Goal: Task Accomplishment & Management: Use online tool/utility

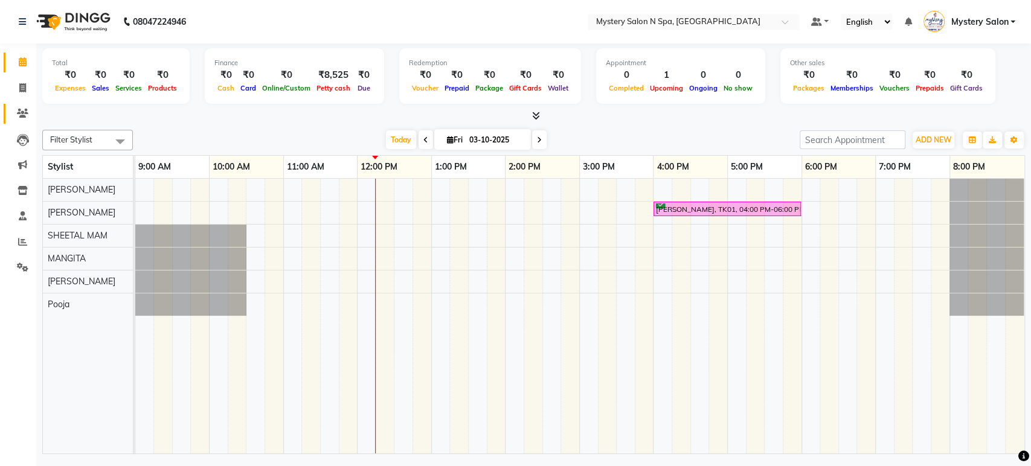
click at [24, 107] on span at bounding box center [22, 114] width 21 height 14
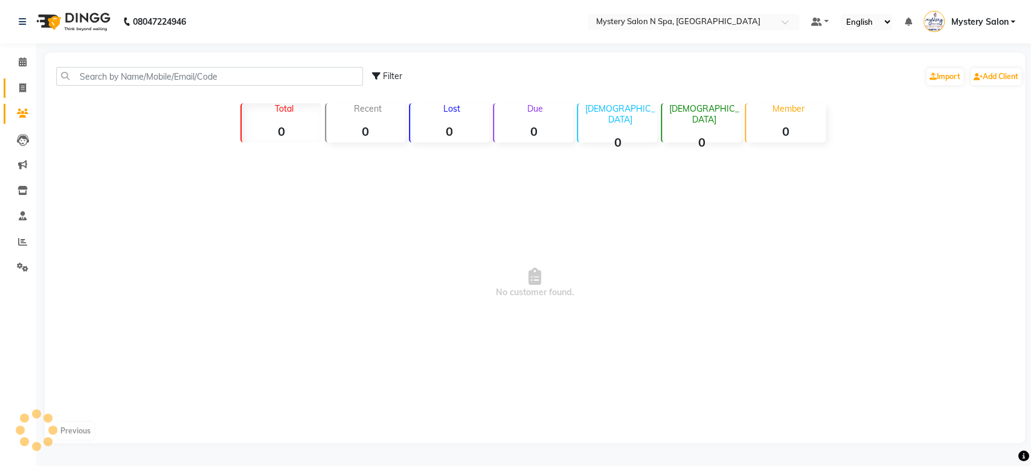
click at [21, 77] on li "Invoice" at bounding box center [18, 89] width 36 height 26
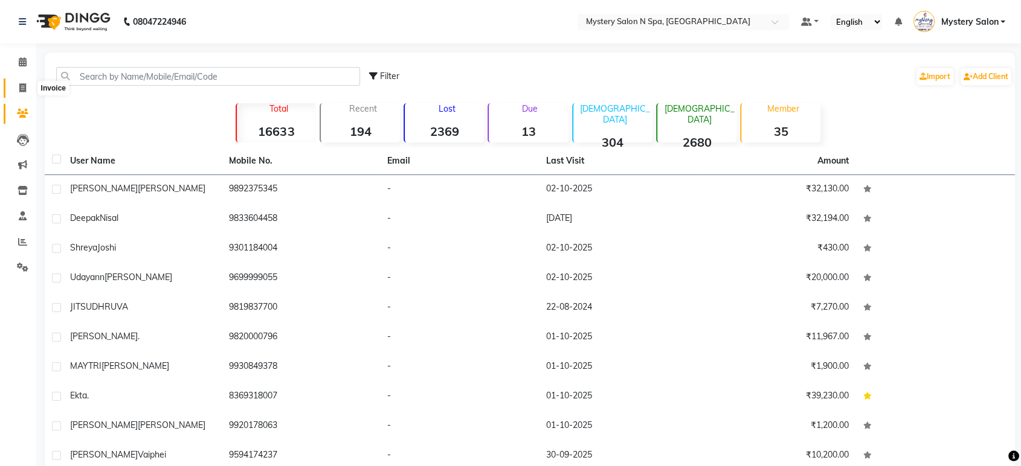
click at [19, 91] on icon at bounding box center [22, 87] width 7 height 9
select select "service"
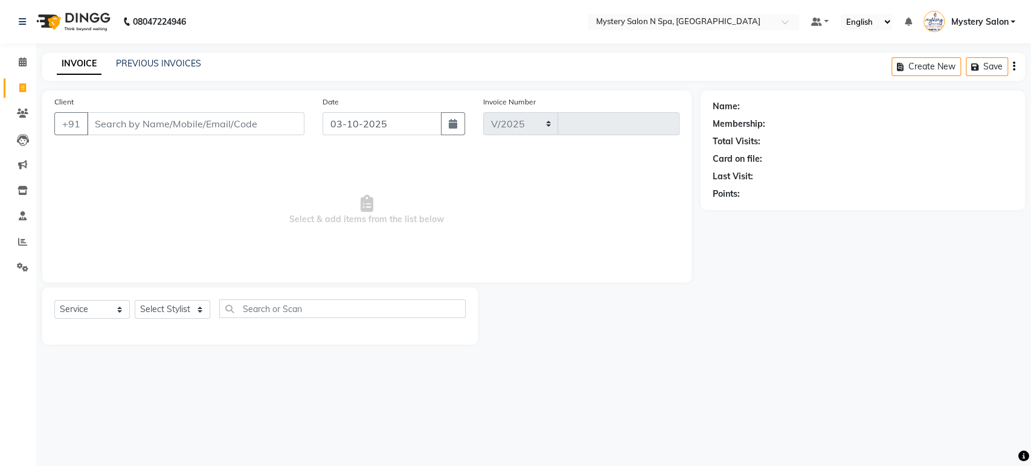
select select "142"
type input "0732"
click at [157, 310] on select "Select Stylist" at bounding box center [173, 309] width 76 height 19
select select "23857"
click at [135, 300] on select "Select Stylist Alim Salmani Choi MANGITA Mystery Salon Pooja SHEETAL MAM Surekha" at bounding box center [173, 309] width 76 height 19
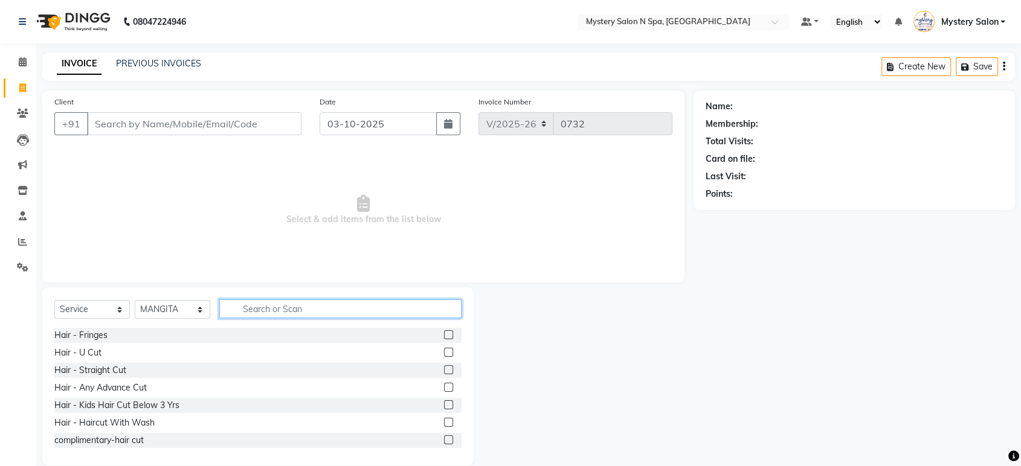
click at [266, 304] on input "text" at bounding box center [340, 309] width 242 height 19
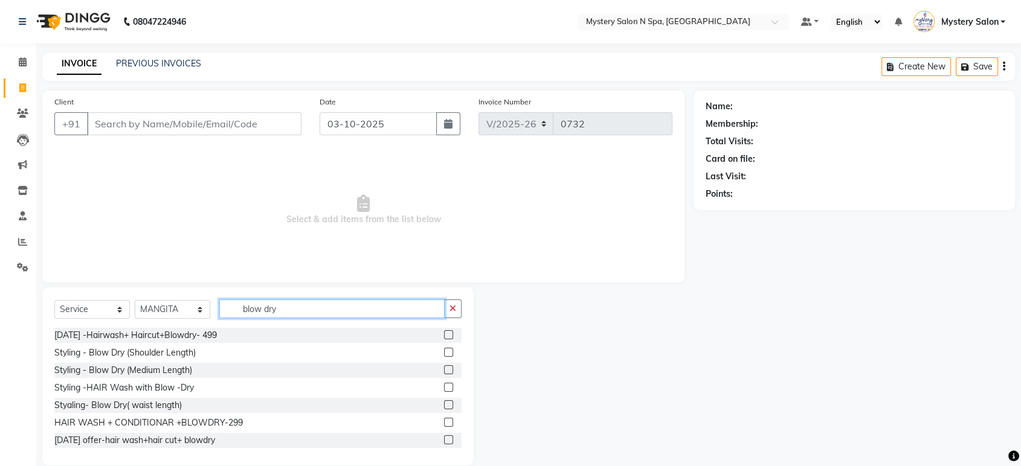
type input "blow dry"
click at [444, 370] on label at bounding box center [448, 369] width 9 height 9
click at [444, 370] on input "checkbox" at bounding box center [448, 371] width 8 height 8
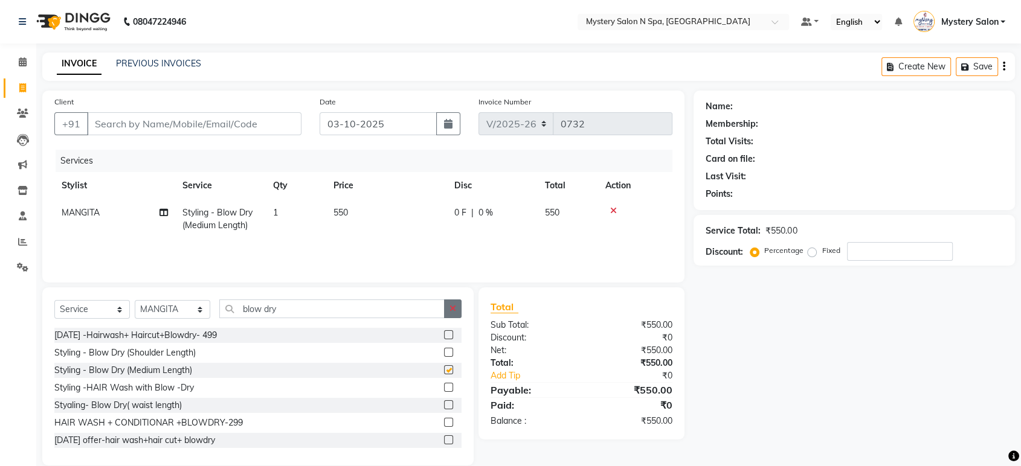
checkbox input "false"
click at [450, 304] on icon "button" at bounding box center [452, 308] width 7 height 8
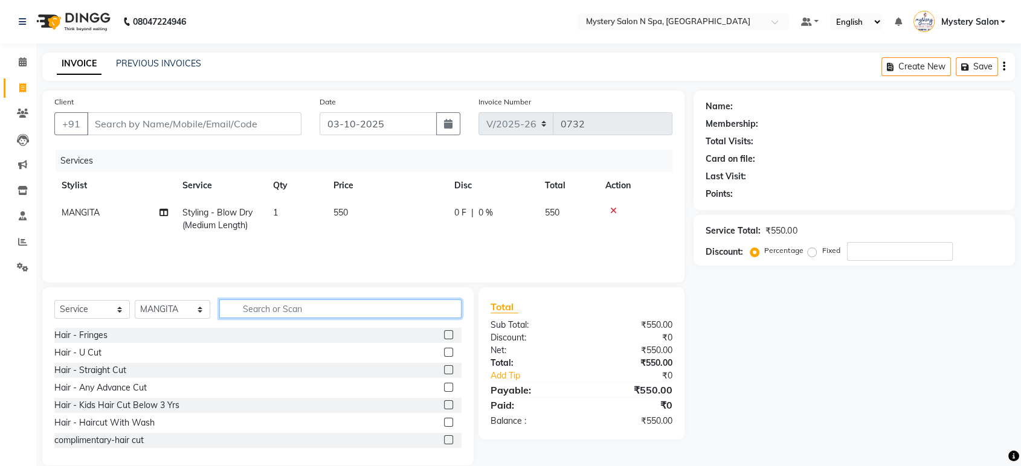
click at [399, 307] on input "text" at bounding box center [340, 309] width 242 height 19
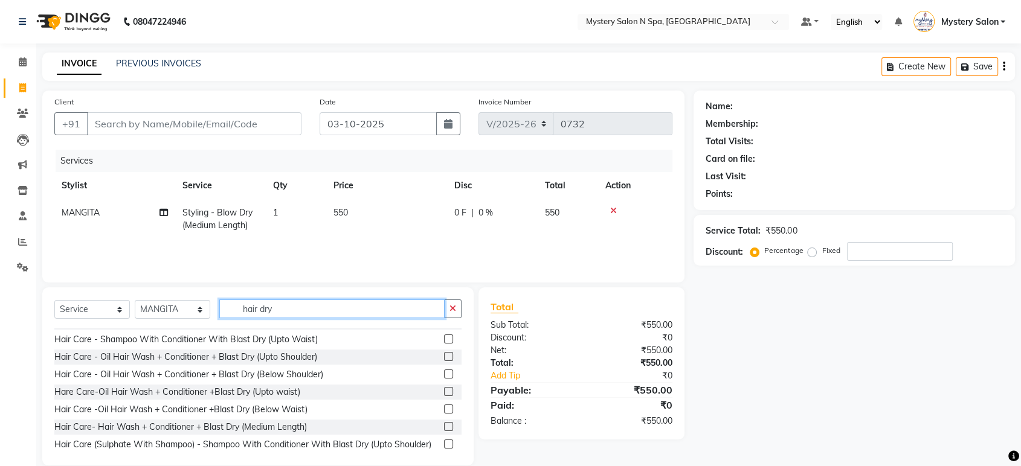
scroll to position [53, 0]
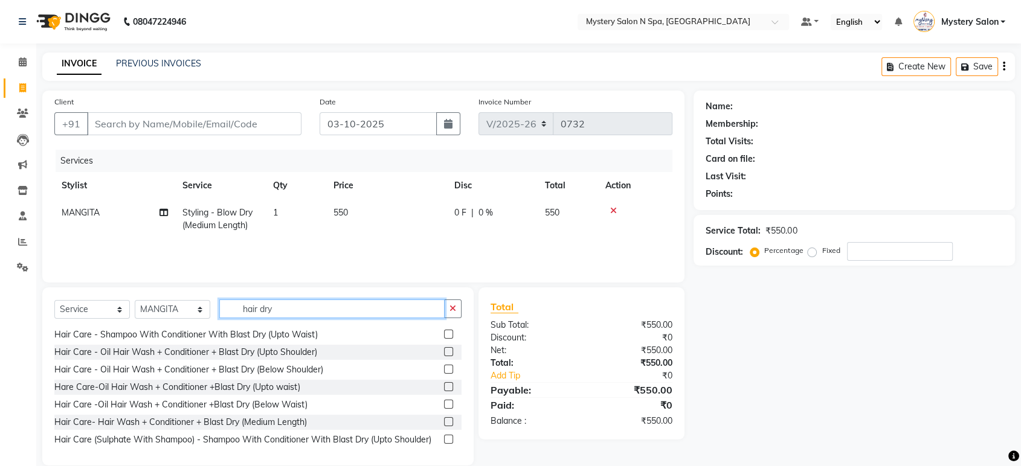
type input "hair dry"
click at [444, 421] on label at bounding box center [448, 421] width 9 height 9
click at [444, 421] on input "checkbox" at bounding box center [448, 423] width 8 height 8
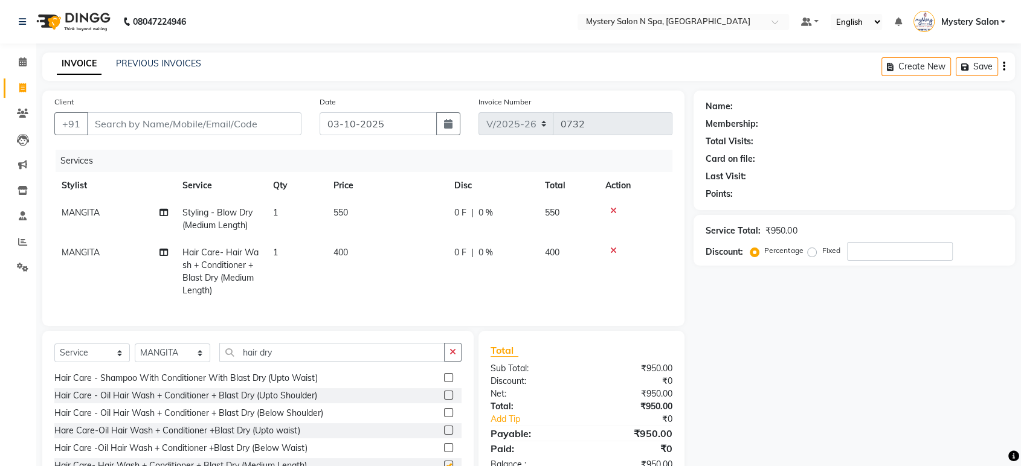
checkbox input "false"
click at [455, 356] on icon "button" at bounding box center [452, 352] width 7 height 8
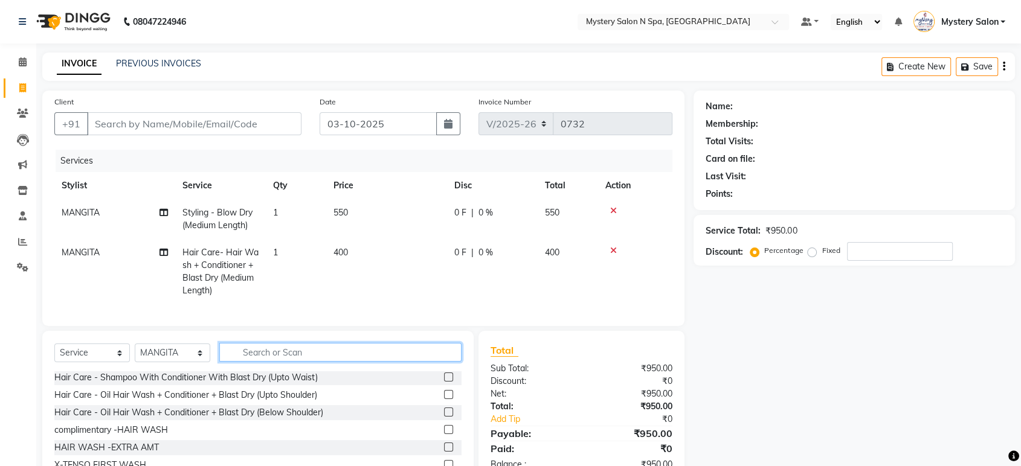
click at [320, 362] on input "text" at bounding box center [340, 352] width 242 height 19
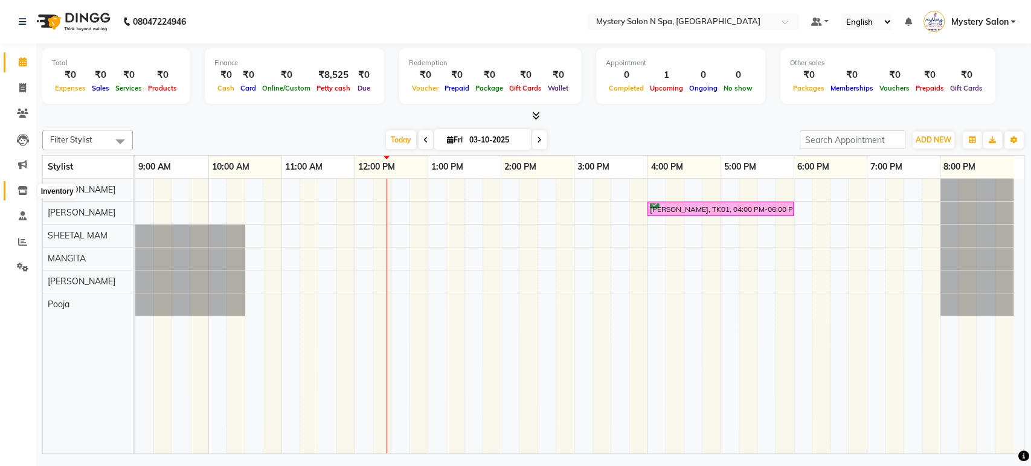
click at [27, 191] on icon at bounding box center [23, 190] width 10 height 9
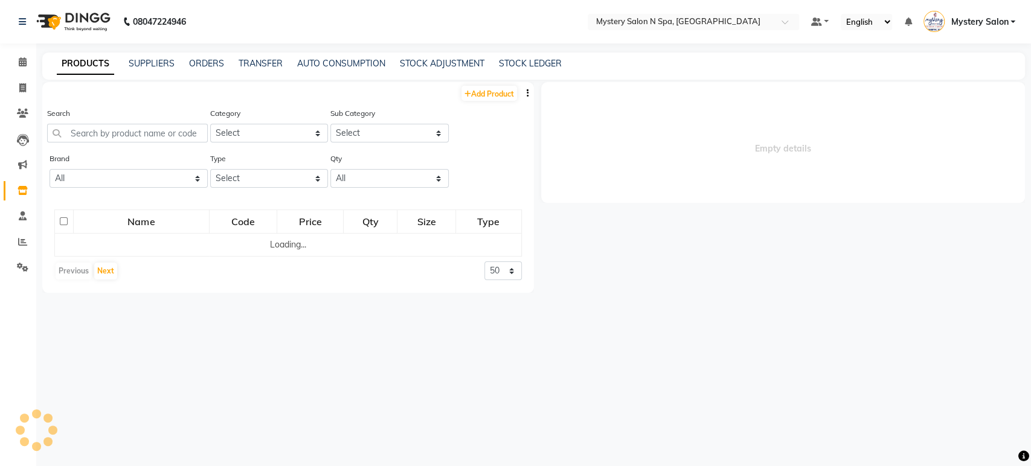
select select
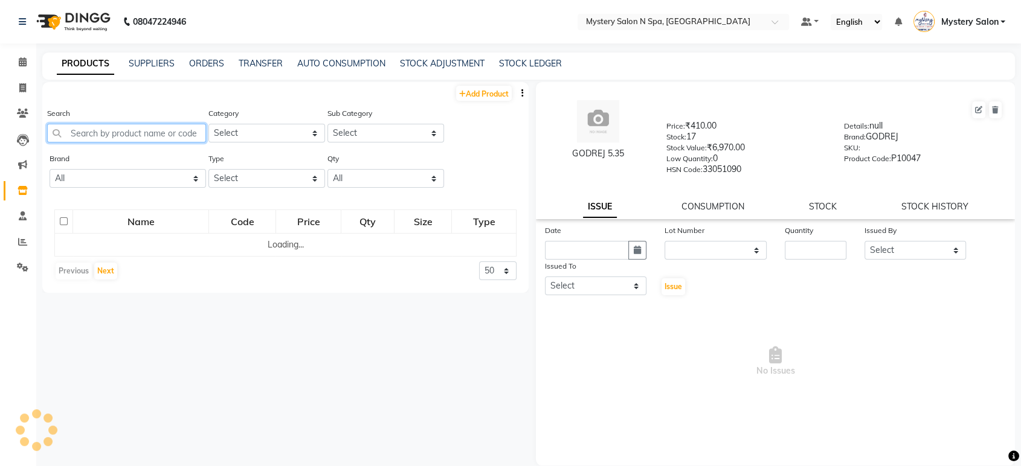
click at [108, 133] on input "text" at bounding box center [126, 133] width 159 height 19
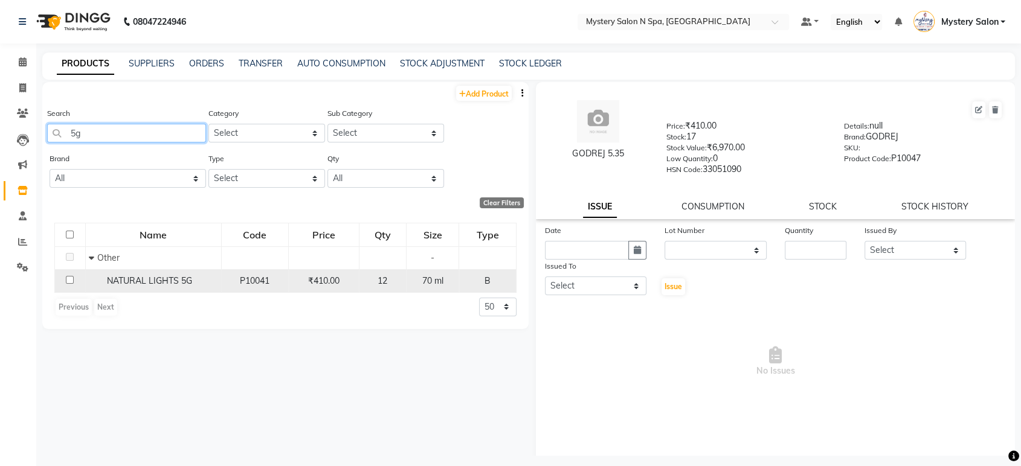
type input "5g"
click at [71, 277] on input "checkbox" at bounding box center [70, 280] width 8 height 8
checkbox input "true"
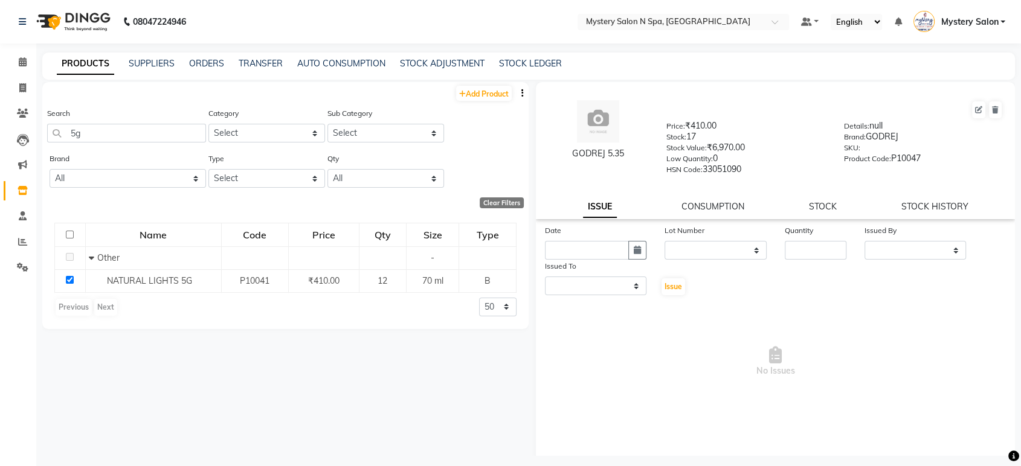
select select
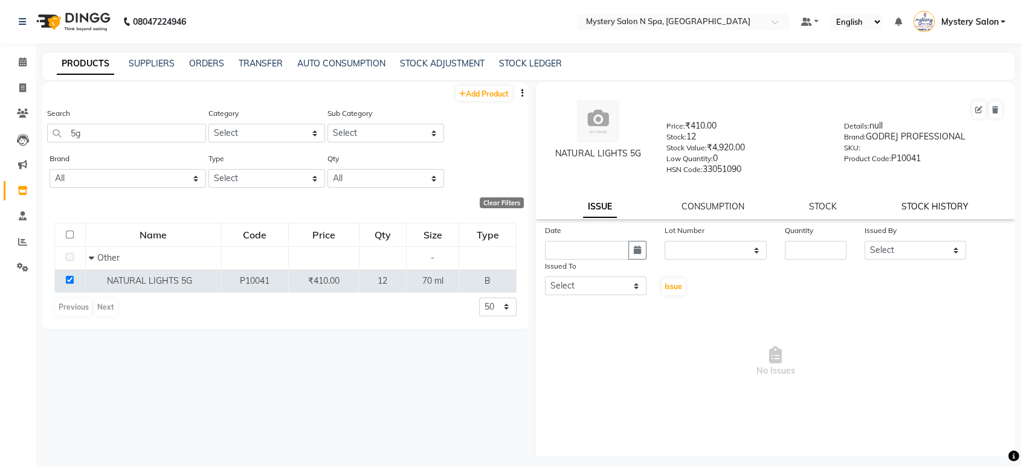
click at [919, 204] on link "STOCK HISTORY" at bounding box center [934, 206] width 67 height 11
select select "all"
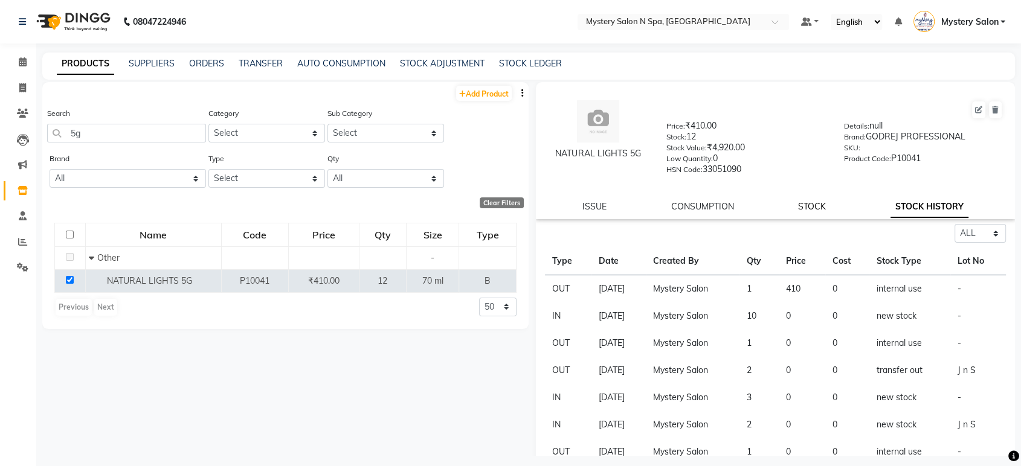
click at [810, 204] on link "STOCK" at bounding box center [812, 206] width 28 height 11
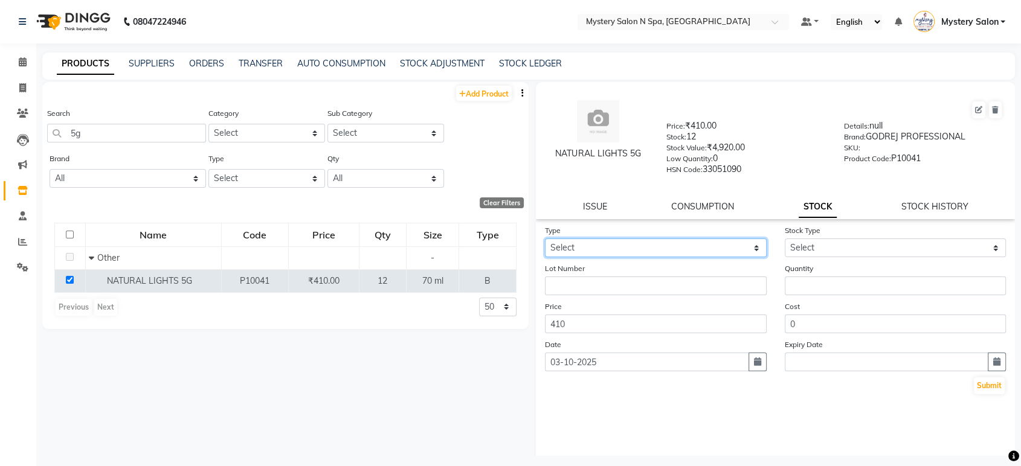
click at [573, 245] on select "Select In Out" at bounding box center [656, 248] width 222 height 19
select select "out"
click at [545, 239] on select "Select In Out" at bounding box center [656, 248] width 222 height 19
select select
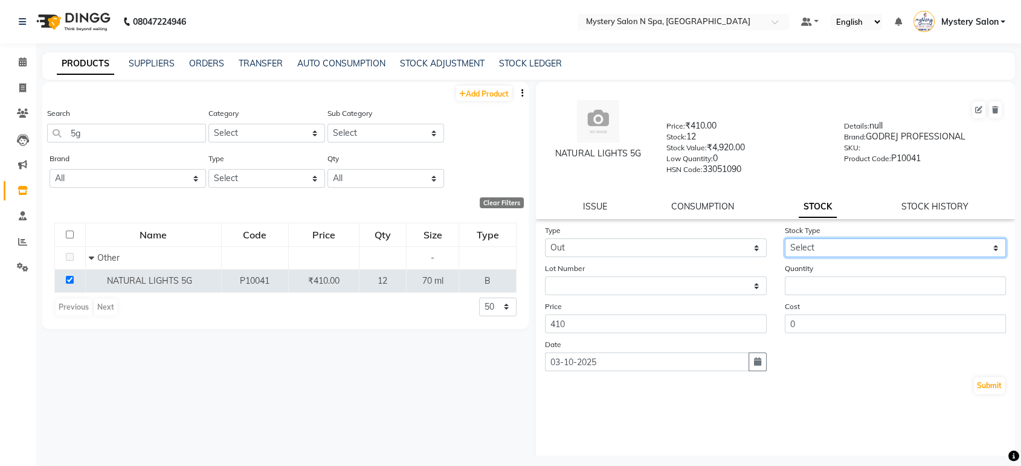
click at [803, 247] on select "Select Internal Use Damaged Expired Adjustment Return Other" at bounding box center [896, 248] width 222 height 19
select select "internal use"
click at [785, 239] on select "Select Internal Use Damaged Expired Adjustment Return Other" at bounding box center [896, 248] width 222 height 19
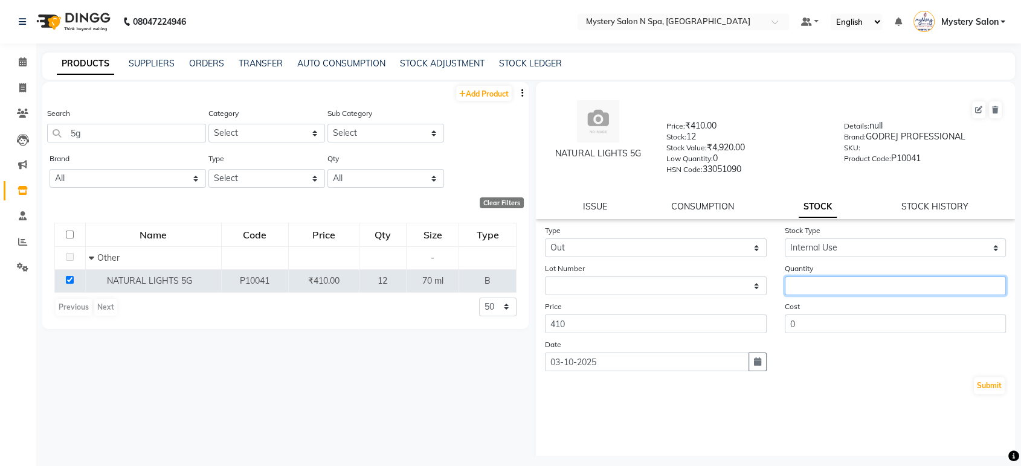
click at [809, 281] on input "number" at bounding box center [896, 286] width 222 height 19
type input "1"
click at [981, 384] on button "Submit" at bounding box center [989, 386] width 31 height 17
select select
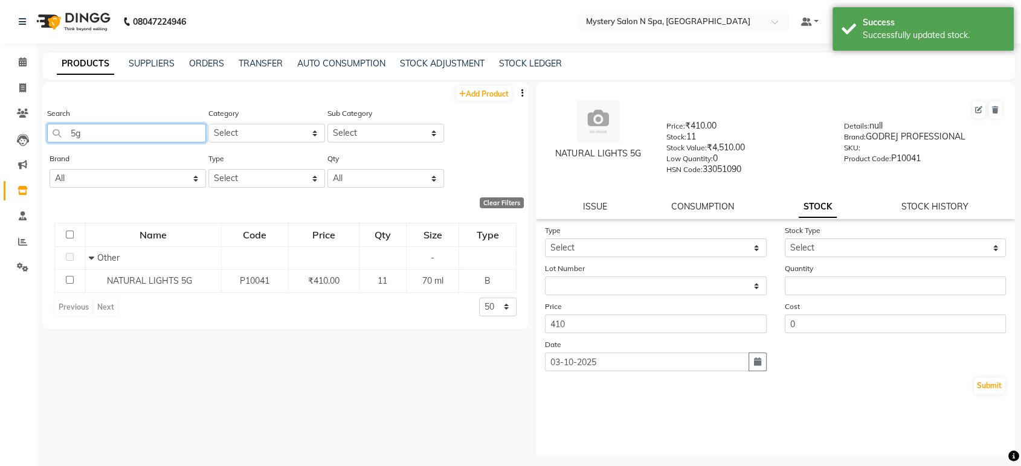
click at [93, 130] on input "5g" at bounding box center [126, 133] width 159 height 19
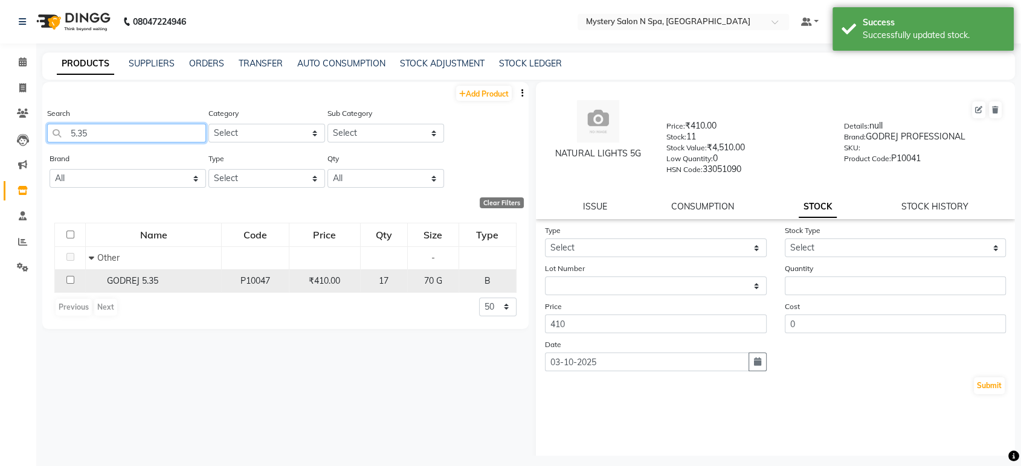
type input "5.35"
click at [68, 276] on input "checkbox" at bounding box center [70, 280] width 8 height 8
checkbox input "true"
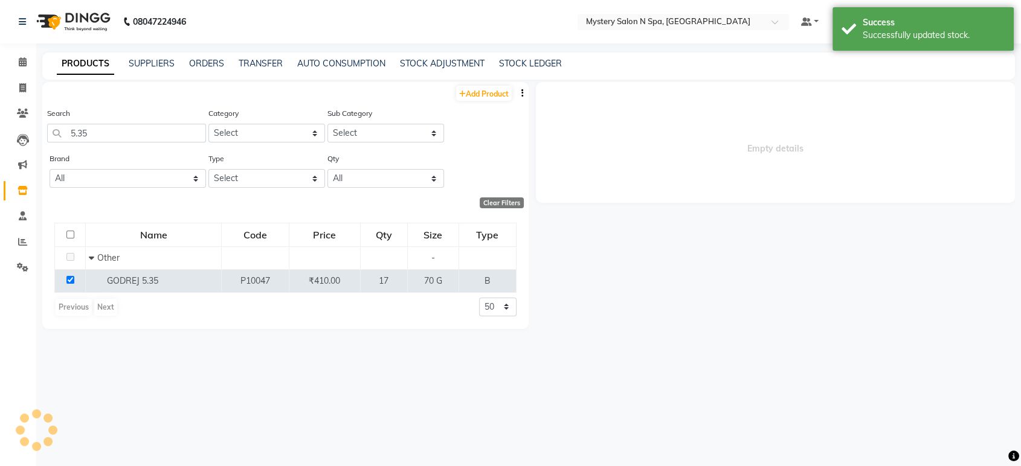
select select
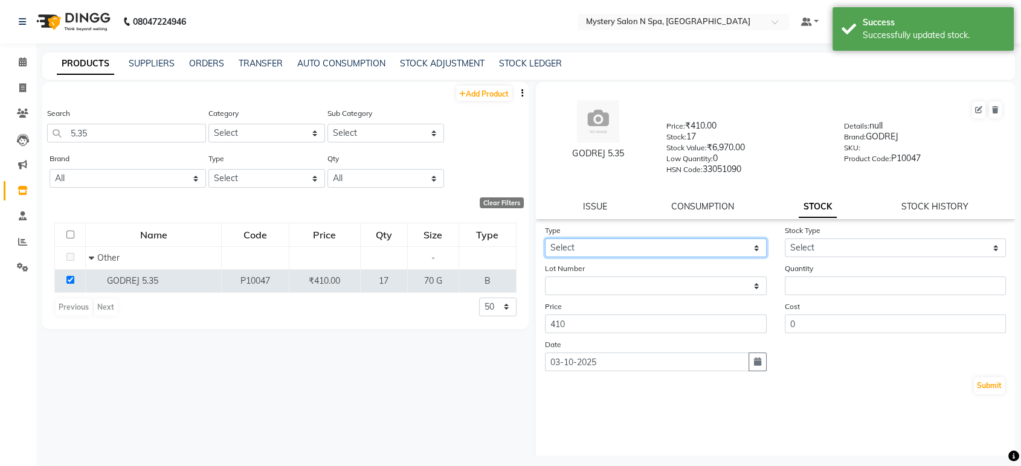
click at [620, 248] on select "Select In Out" at bounding box center [656, 248] width 222 height 19
select select "out"
click at [545, 239] on select "Select In Out" at bounding box center [656, 248] width 222 height 19
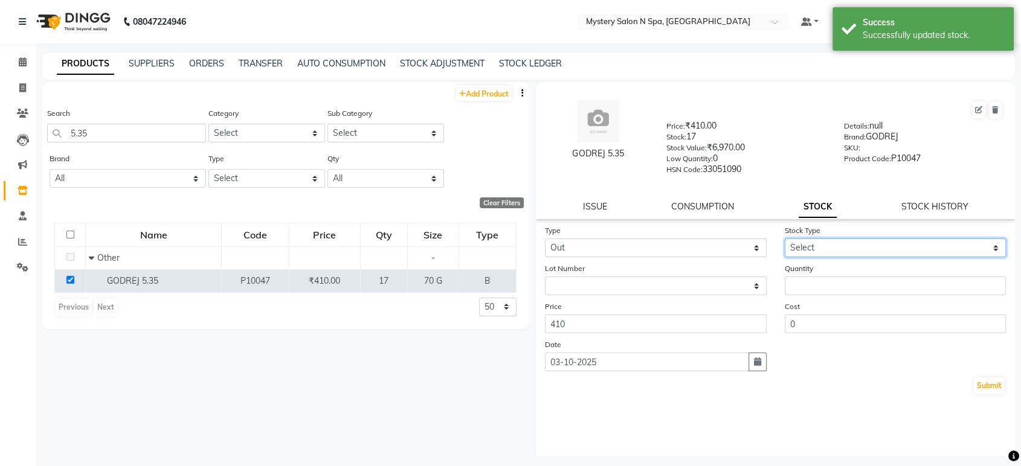
click at [807, 242] on select "Select Internal Use Damaged Expired Adjustment Return Other" at bounding box center [896, 248] width 222 height 19
select select "internal use"
click at [785, 239] on select "Select Internal Use Damaged Expired Adjustment Return Other" at bounding box center [896, 248] width 222 height 19
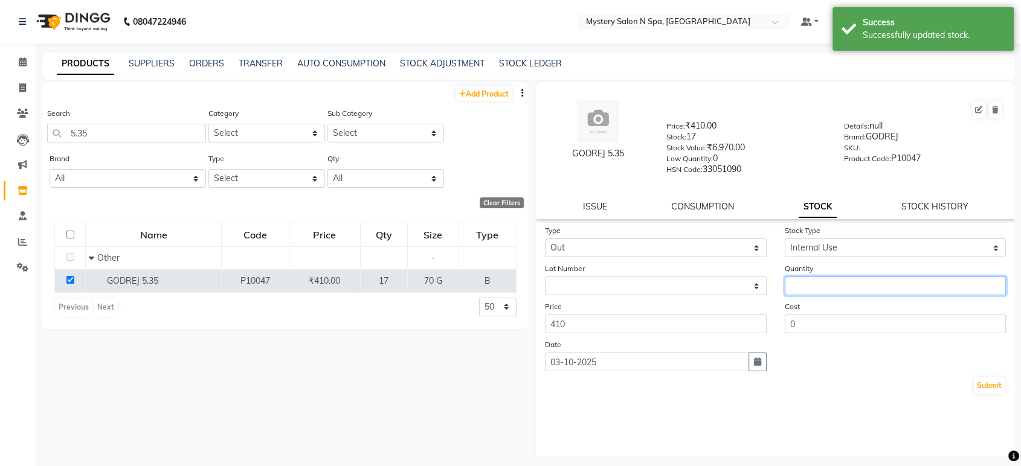
click at [810, 279] on input "number" at bounding box center [896, 286] width 222 height 19
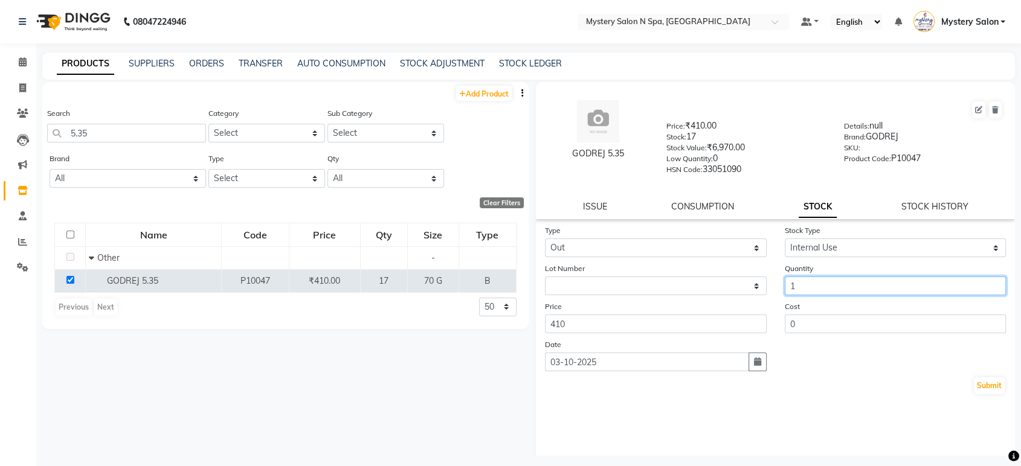
type input "1"
click at [960, 383] on div "Submit" at bounding box center [775, 385] width 461 height 19
click at [974, 382] on button "Submit" at bounding box center [989, 386] width 31 height 17
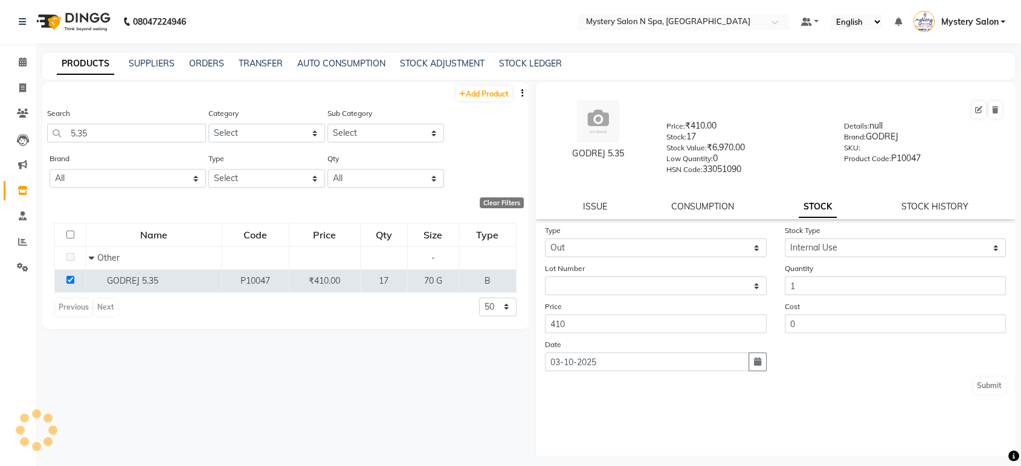
select select
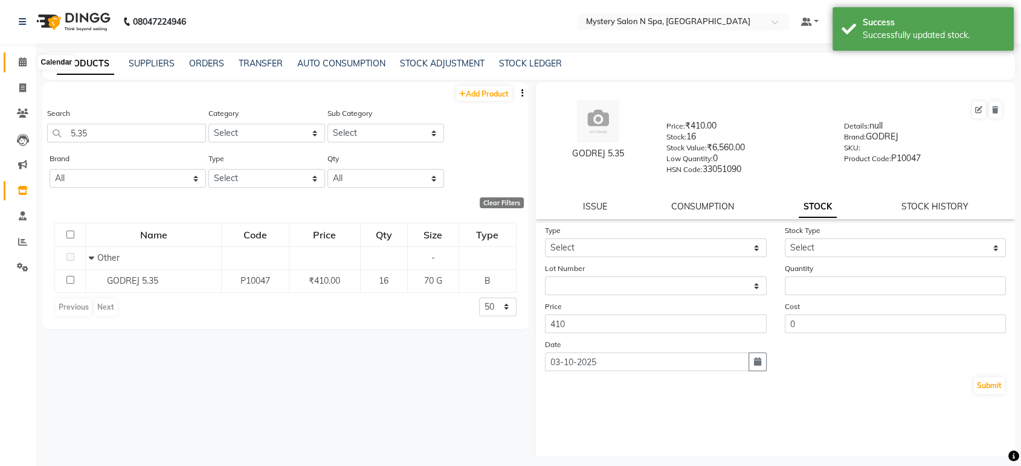
click at [28, 64] on span at bounding box center [22, 63] width 21 height 14
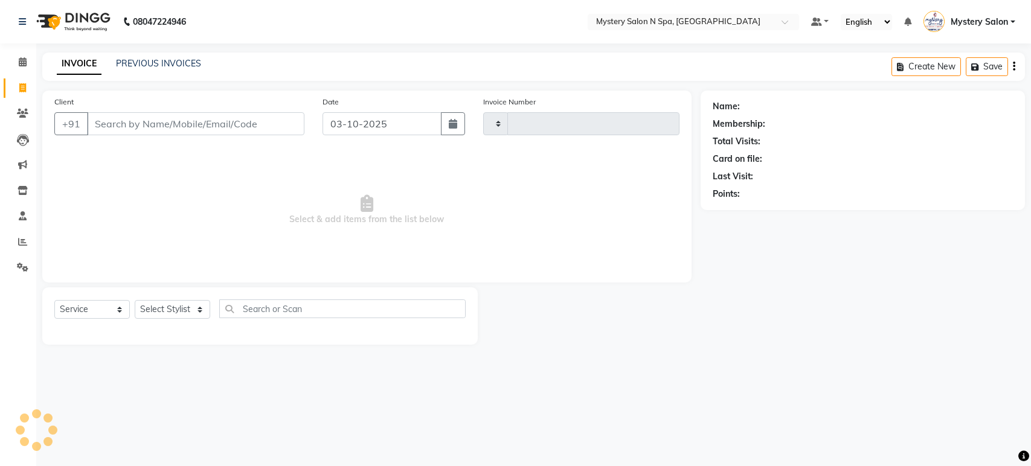
select select "service"
type input "0732"
select select "142"
click at [126, 62] on link "PREVIOUS INVOICES" at bounding box center [158, 63] width 85 height 11
